Goal: Task Accomplishment & Management: Use online tool/utility

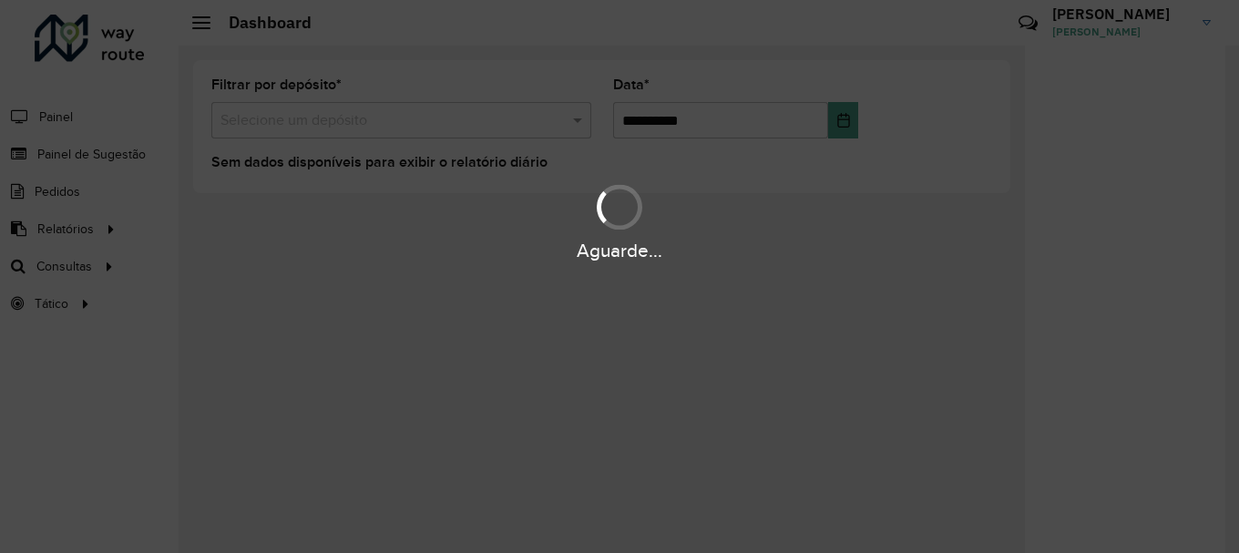
click at [82, 268] on div "Aguarde..." at bounding box center [619, 276] width 1239 height 553
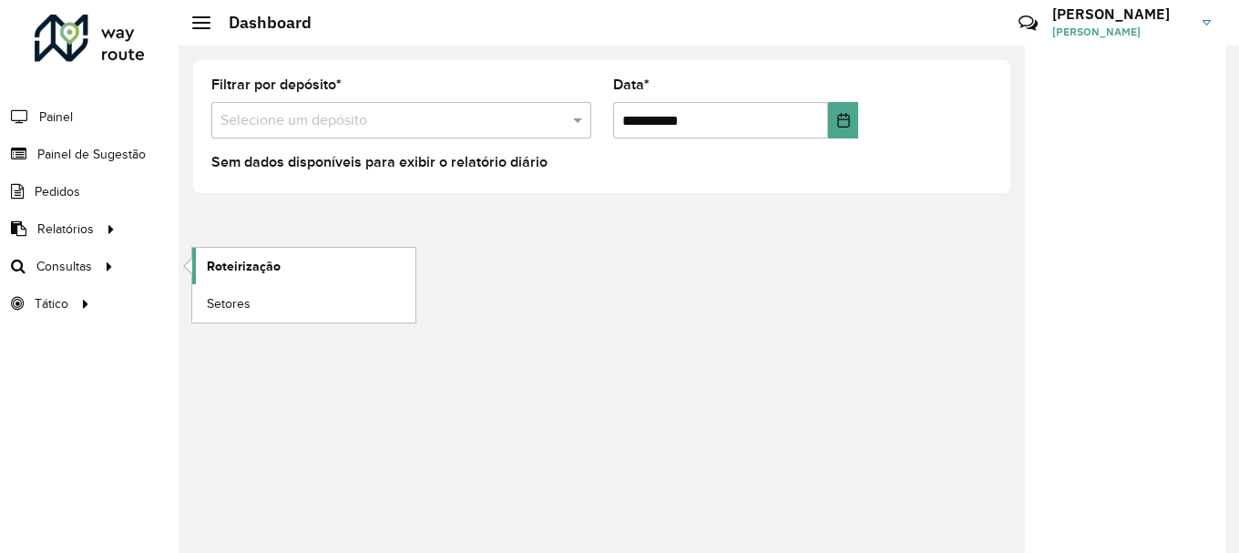
click at [259, 272] on span "Roteirização" at bounding box center [244, 266] width 74 height 19
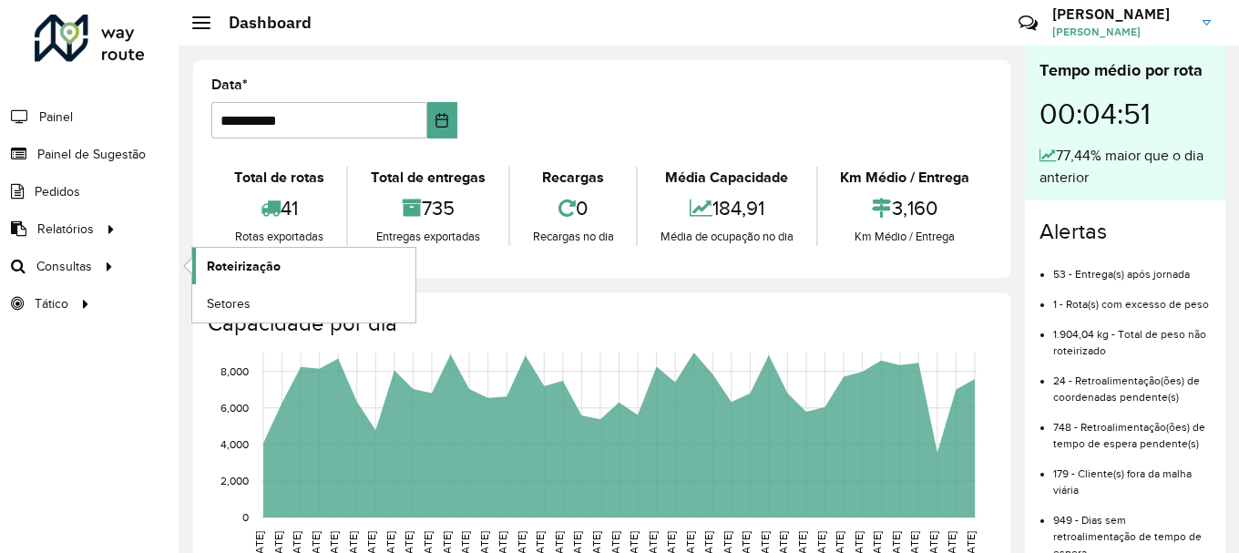
click at [239, 268] on span "Roteirização" at bounding box center [244, 266] width 74 height 19
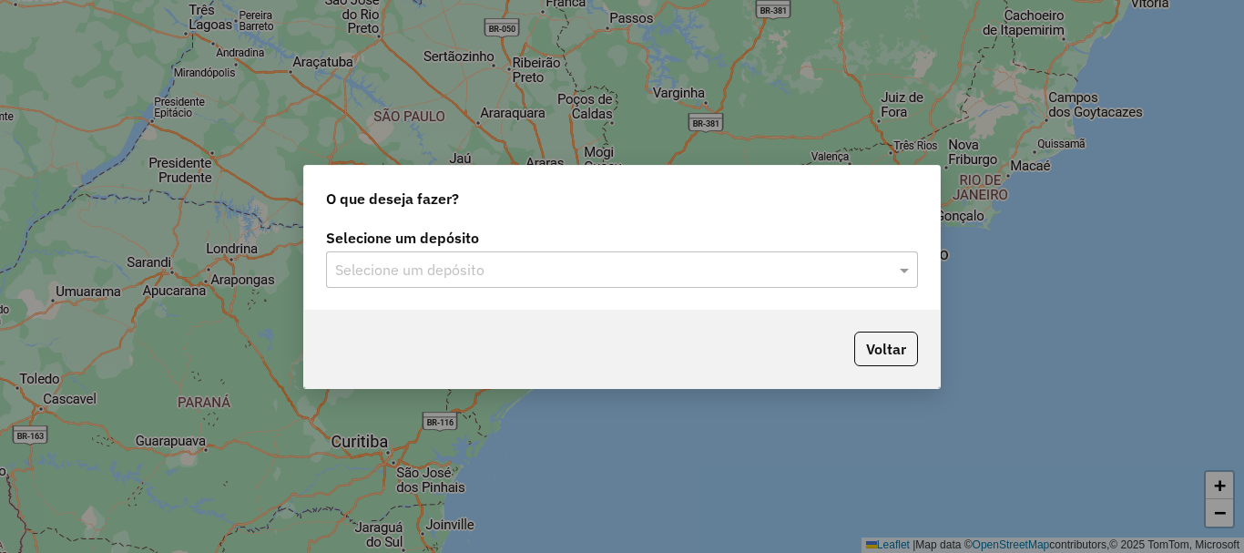
click at [710, 273] on input "text" at bounding box center [603, 271] width 537 height 22
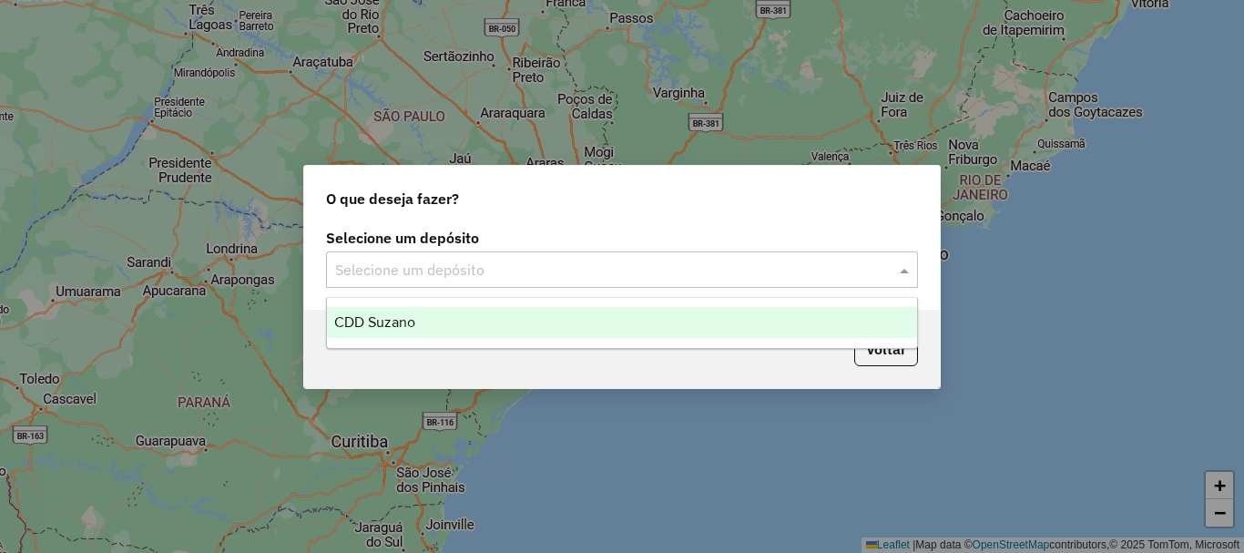
click at [561, 311] on div "CDD Suzano" at bounding box center [622, 322] width 590 height 31
click at [515, 267] on input "text" at bounding box center [603, 271] width 537 height 22
click at [452, 312] on div "CDD Suzano" at bounding box center [622, 322] width 590 height 31
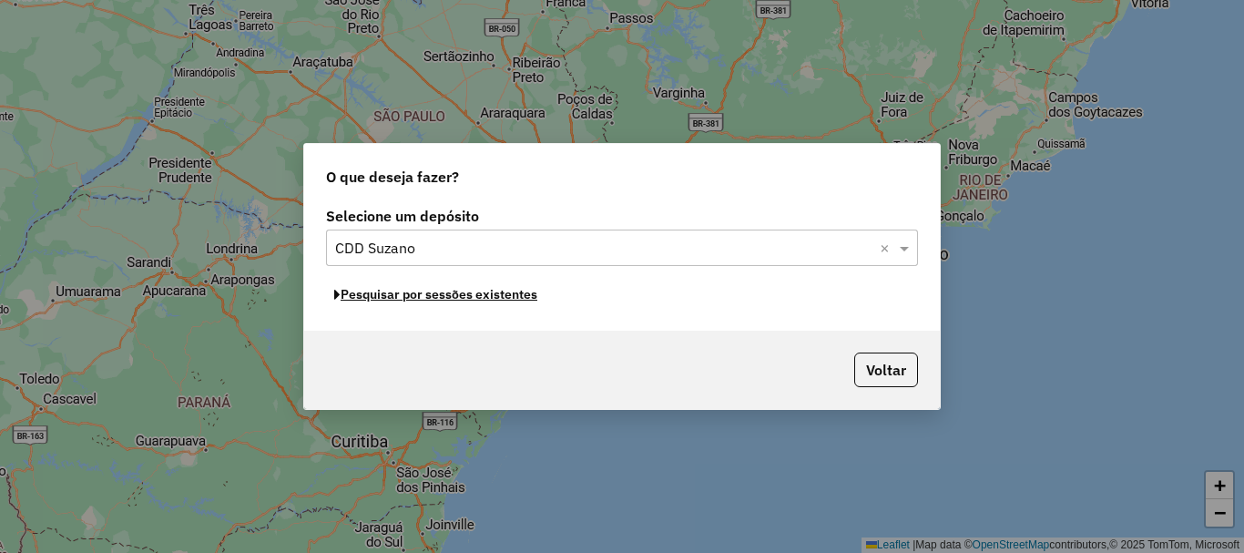
click at [467, 299] on button "Pesquisar por sessões existentes" at bounding box center [436, 295] width 220 height 28
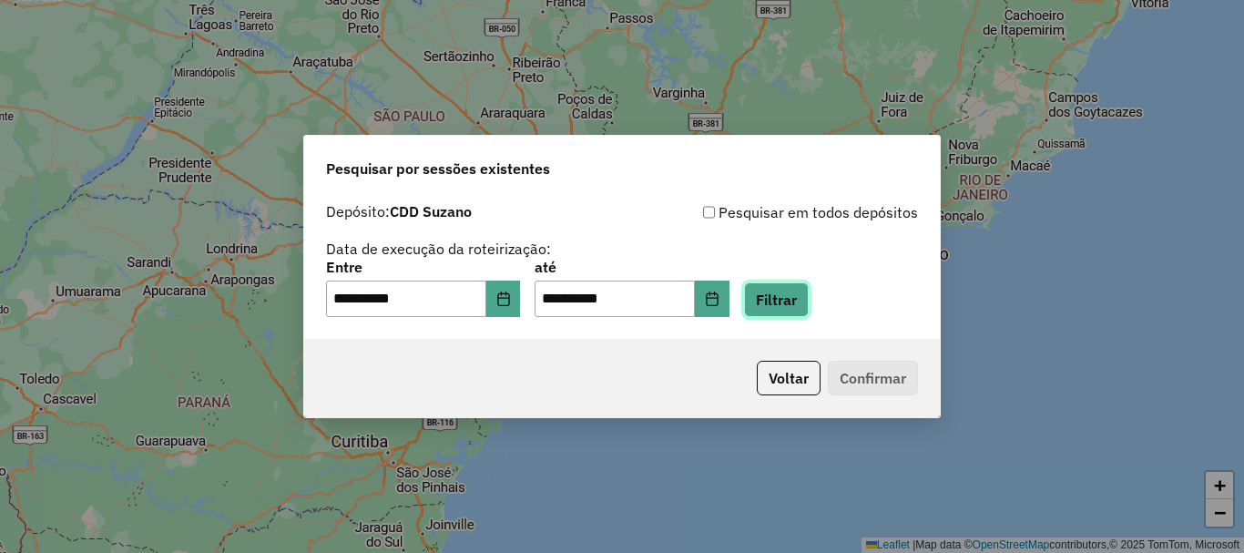
click at [809, 298] on button "Filtrar" at bounding box center [776, 299] width 65 height 35
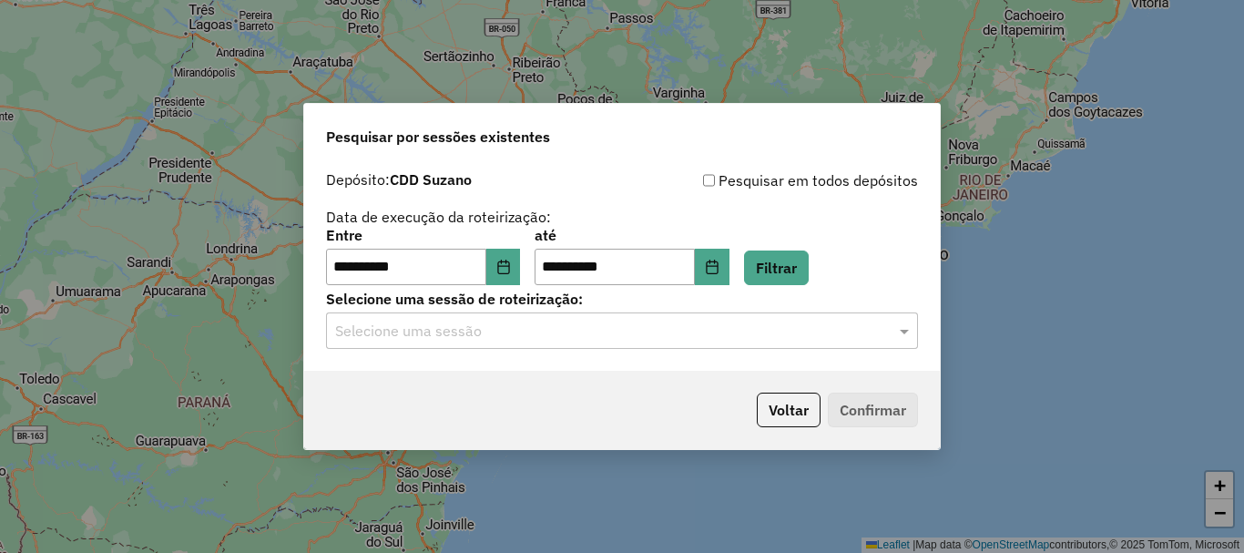
click at [737, 326] on input "text" at bounding box center [603, 332] width 537 height 22
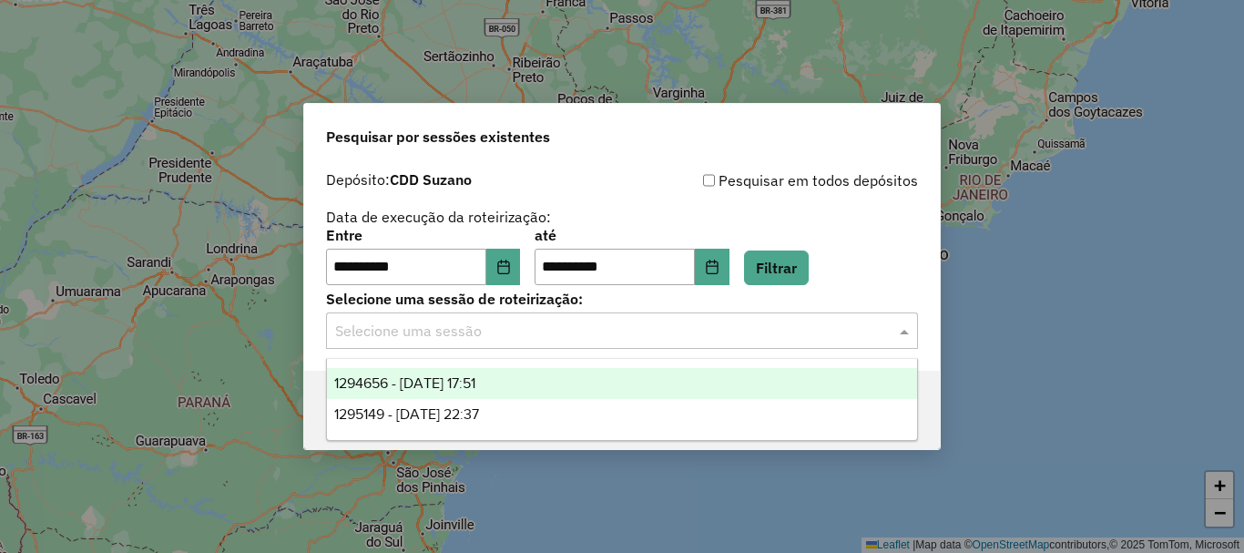
click at [540, 379] on div "1294656 - [DATE] 17:51" at bounding box center [622, 383] width 590 height 31
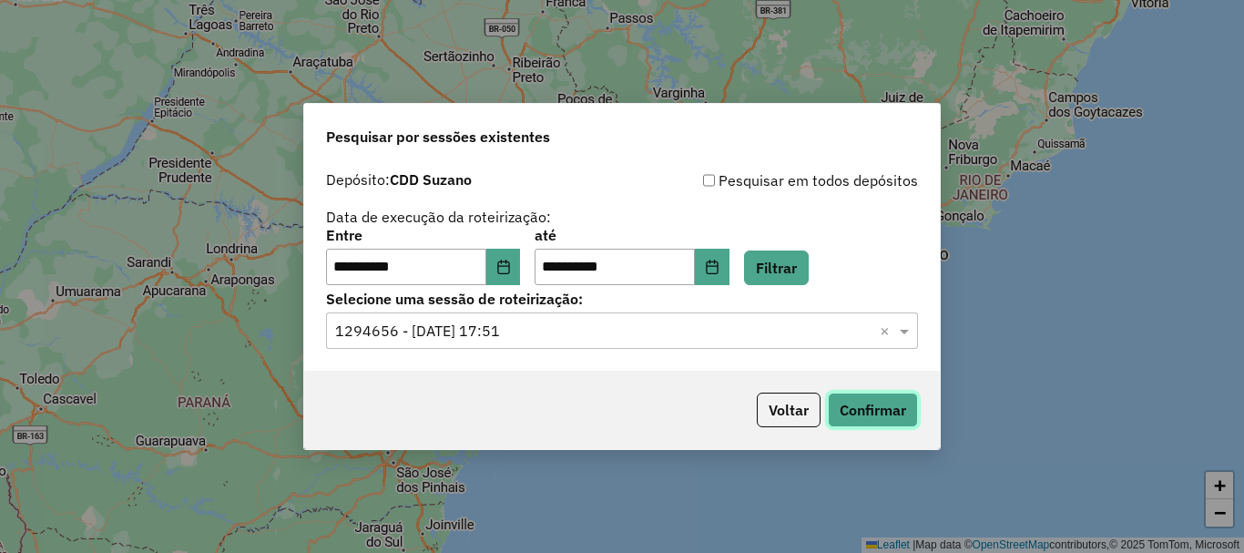
click at [876, 409] on button "Confirmar" at bounding box center [873, 410] width 90 height 35
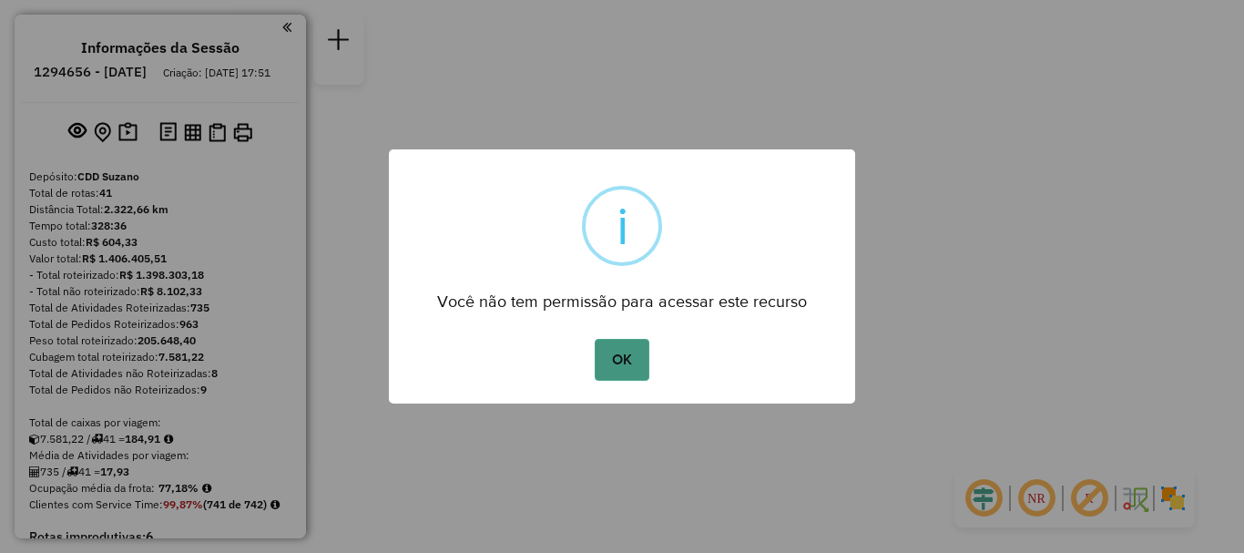
click at [611, 349] on button "OK" at bounding box center [622, 360] width 54 height 42
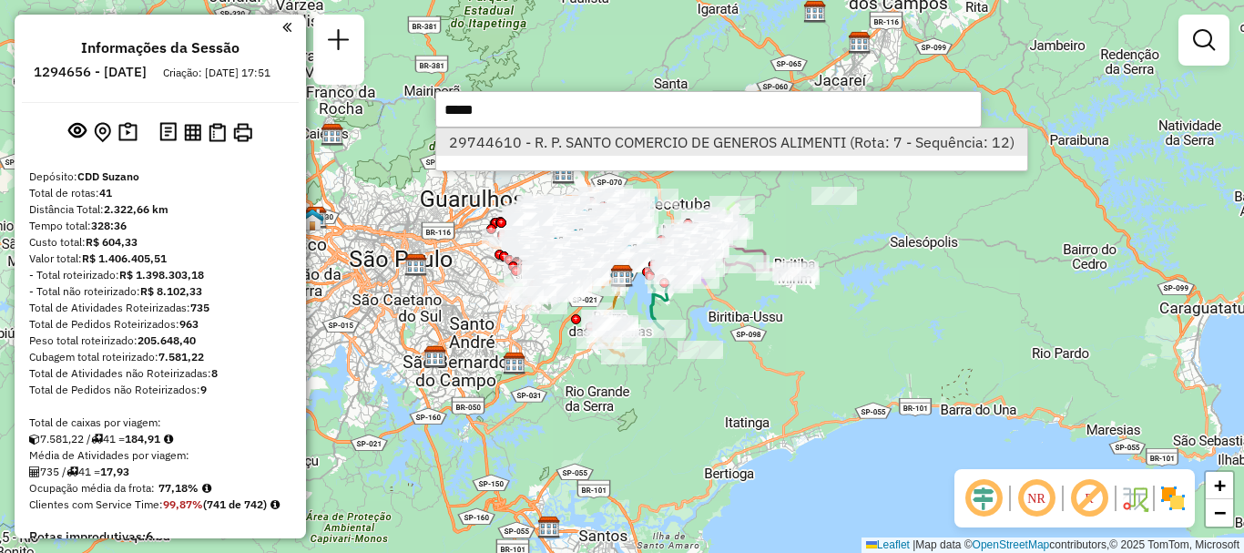
type input "*****"
click at [557, 152] on li "29744610 - R. P. SANTO COMERCIO DE GENEROS ALIMENTI (Rota: 7 - Sequência: 12)" at bounding box center [731, 141] width 590 height 27
select select "**********"
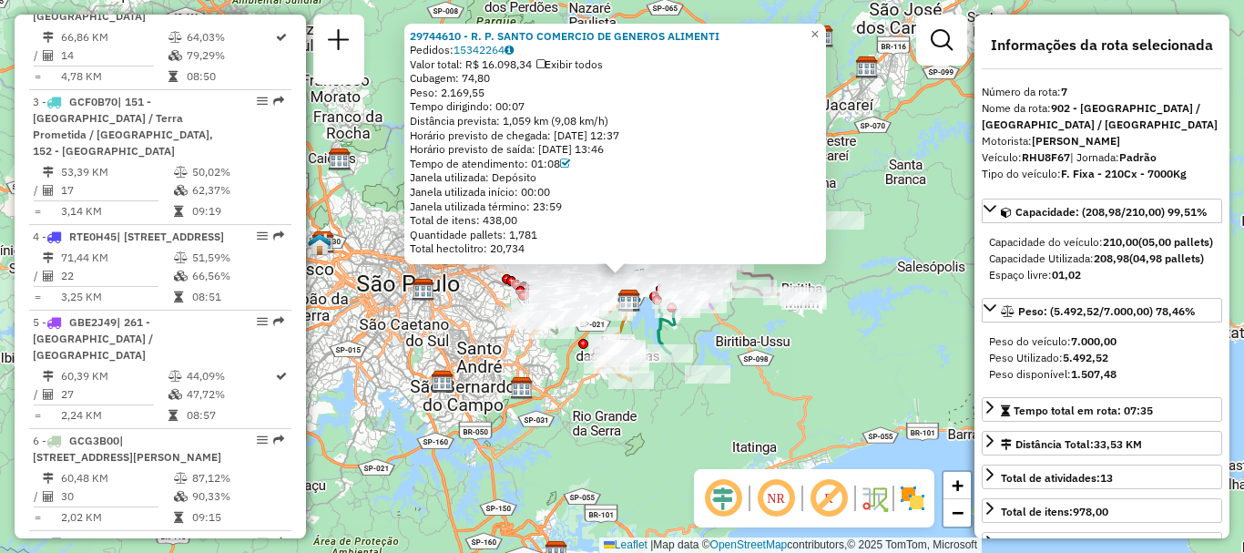
scroll to position [1431, 0]
